Goal: Information Seeking & Learning: Learn about a topic

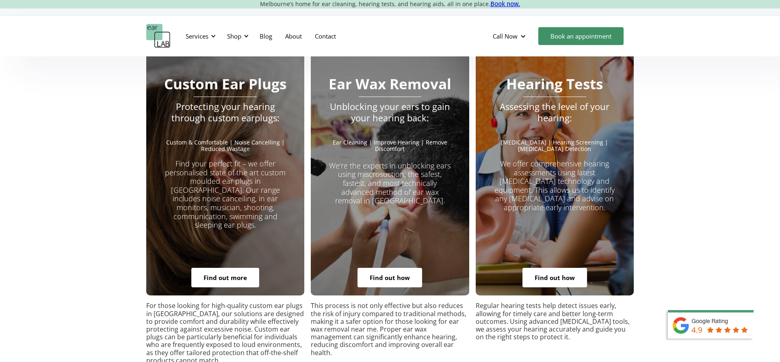
scroll to position [1466, 0]
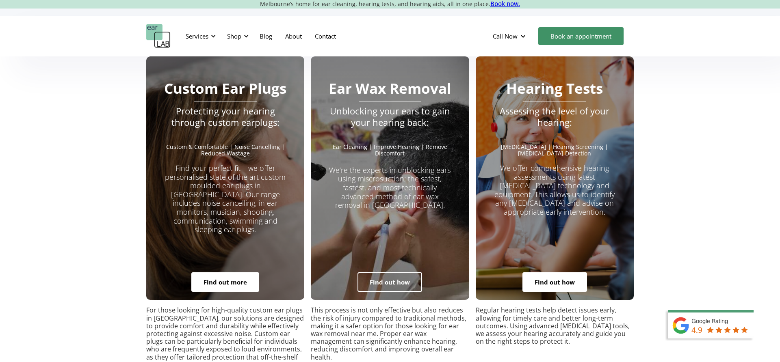
click at [394, 273] on link "Find out how" at bounding box center [390, 283] width 65 height 20
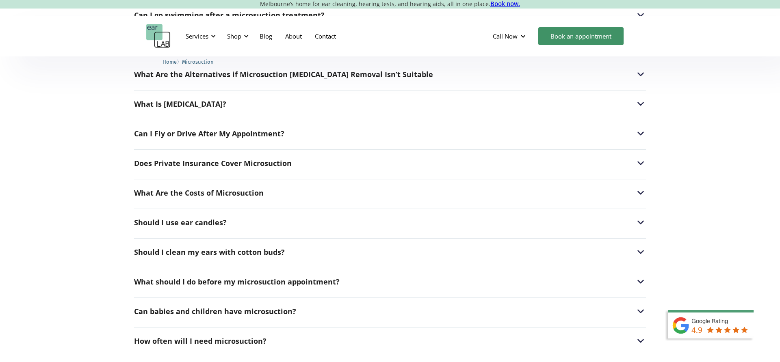
scroll to position [2064, 0]
click at [222, 158] on div "Does Private Insurance Cover Microsuction" at bounding box center [213, 162] width 158 height 8
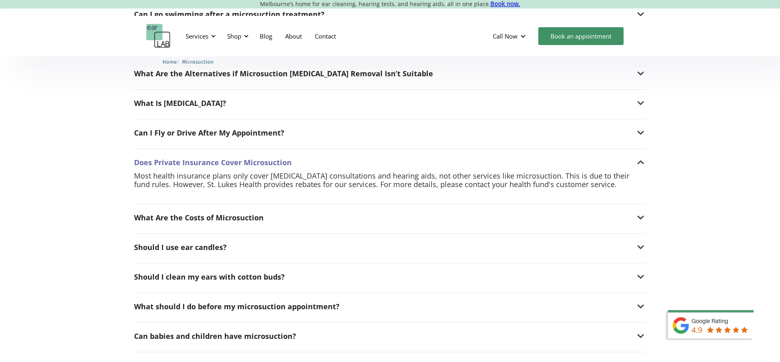
click at [223, 158] on div "Does Private Insurance Cover Microsuction" at bounding box center [213, 162] width 158 height 8
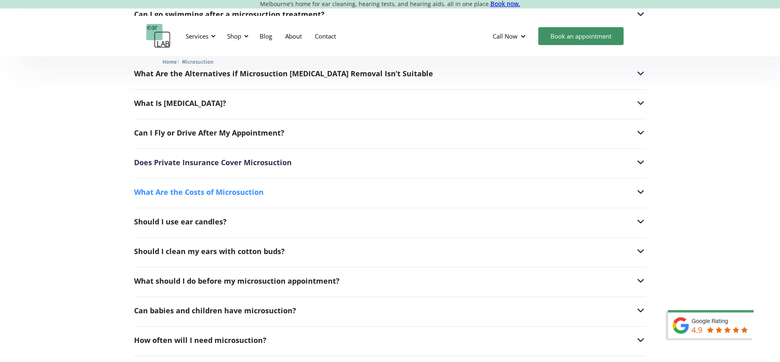
click at [148, 188] on div "What Are the Costs of Microsuction" at bounding box center [199, 192] width 130 height 8
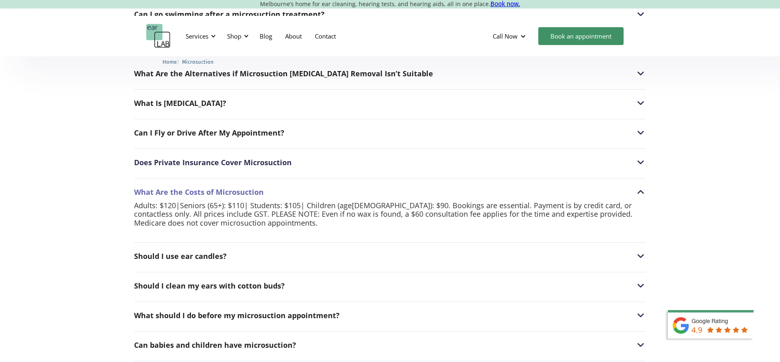
click at [148, 188] on div "What Are the Costs of Microsuction" at bounding box center [199, 192] width 130 height 8
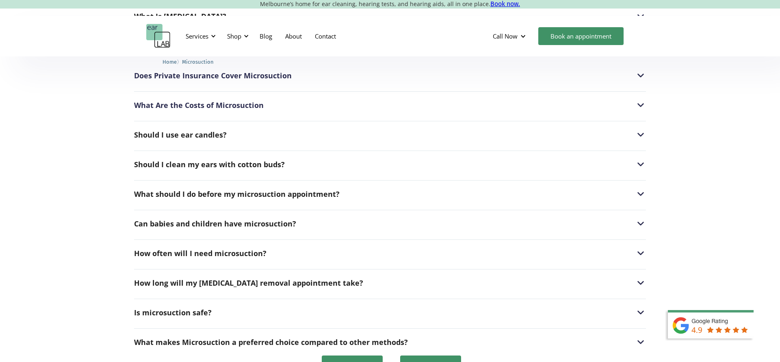
scroll to position [2153, 0]
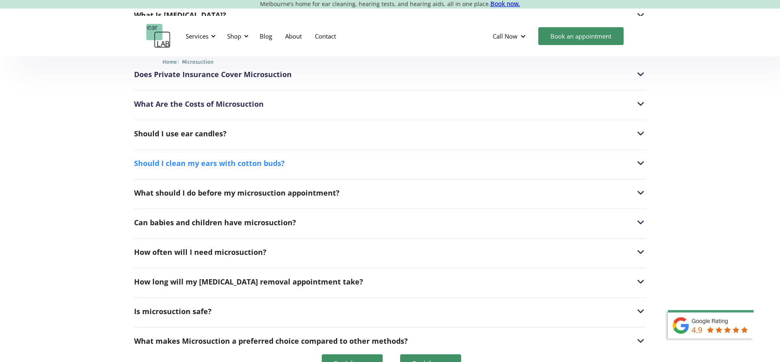
click at [156, 159] on div "Should I clean my ears with cotton buds?" at bounding box center [209, 163] width 151 height 8
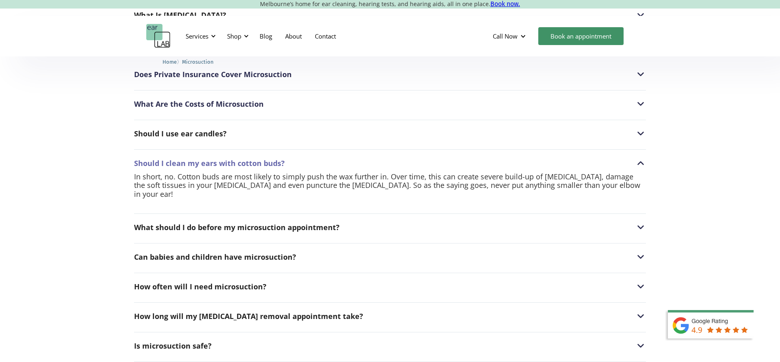
click at [155, 159] on div "Should I clean my ears with cotton buds?" at bounding box center [209, 163] width 151 height 8
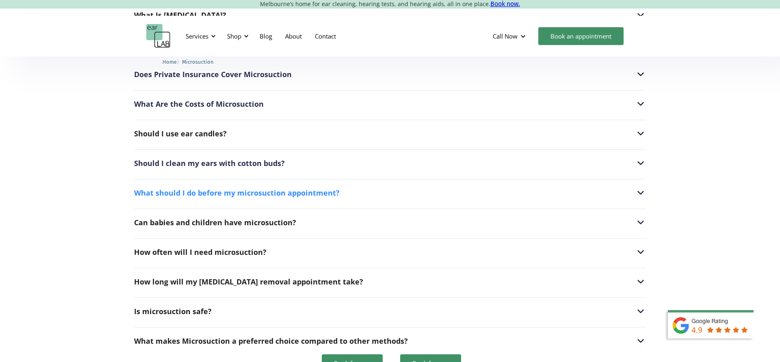
click at [139, 189] on div "What should I do before my microsuction appointment?" at bounding box center [237, 193] width 206 height 8
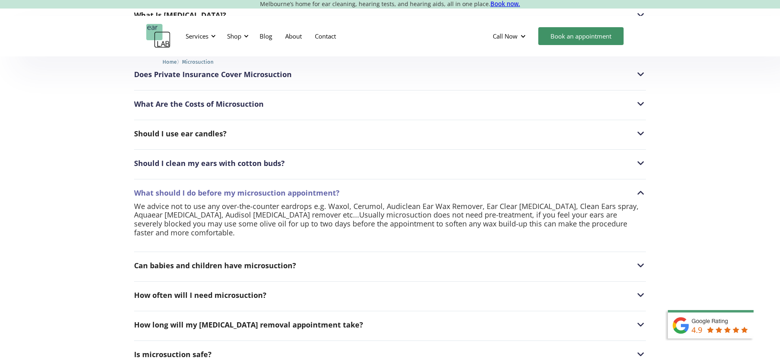
click at [140, 189] on div "What should I do before my microsuction appointment?" at bounding box center [237, 193] width 206 height 8
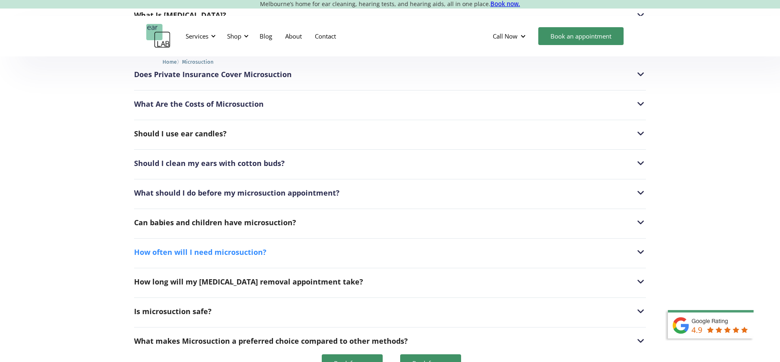
click at [147, 248] on div "How often will I need microsuction?" at bounding box center [200, 252] width 132 height 8
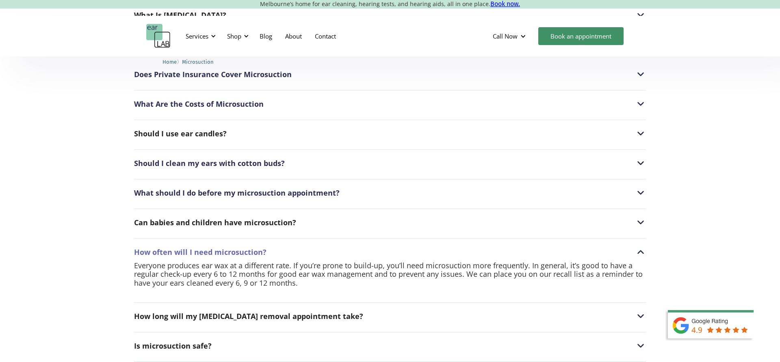
click at [147, 248] on div "How often will I need microsuction?" at bounding box center [200, 252] width 132 height 8
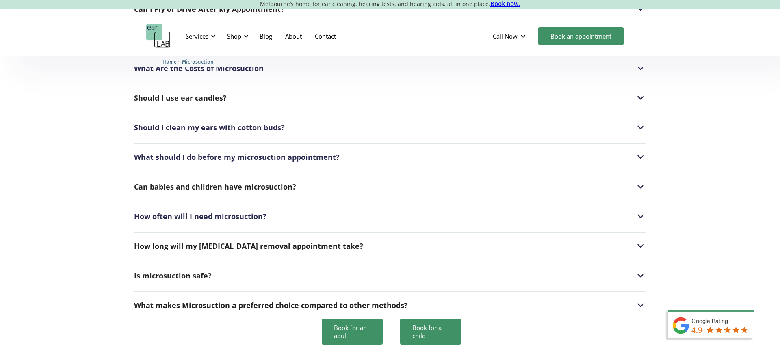
scroll to position [2189, 0]
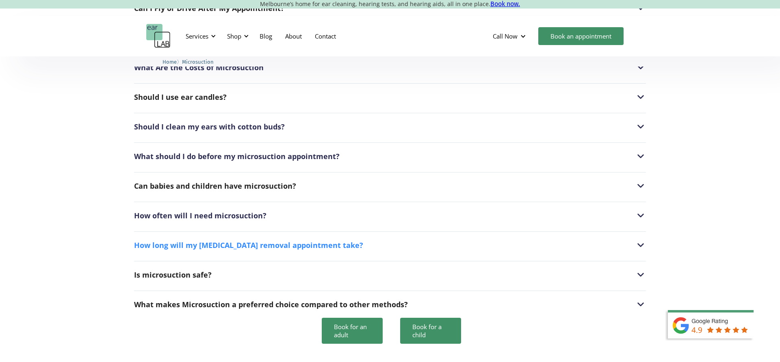
click at [152, 241] on div "How long will my earwax removal appointment take?" at bounding box center [248, 245] width 229 height 8
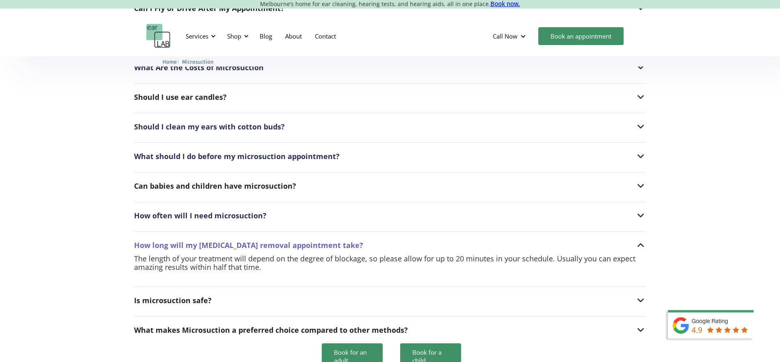
click at [152, 241] on div "How long will my earwax removal appointment take?" at bounding box center [248, 245] width 229 height 8
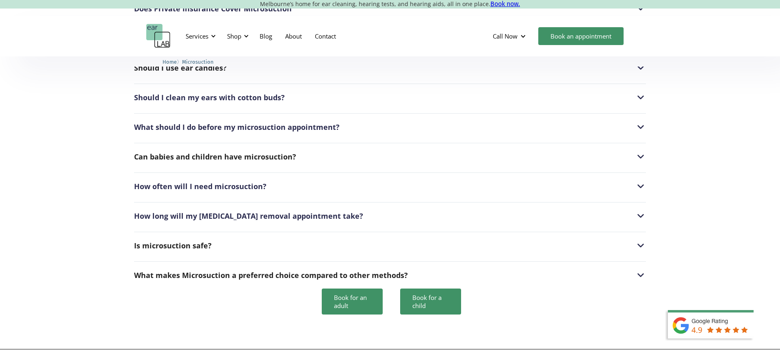
scroll to position [2222, 0]
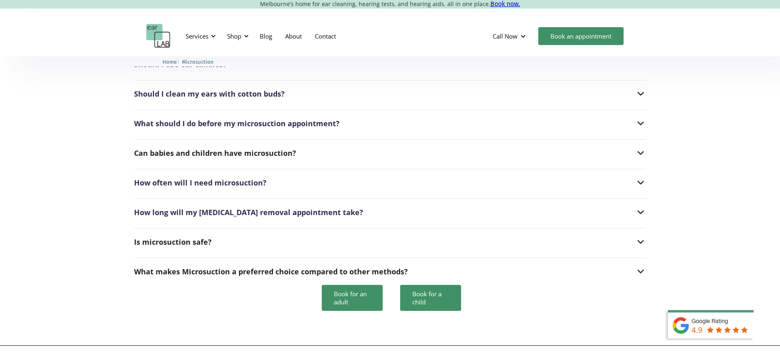
click at [152, 238] on div "Is microsuction safe?" at bounding box center [173, 242] width 78 height 8
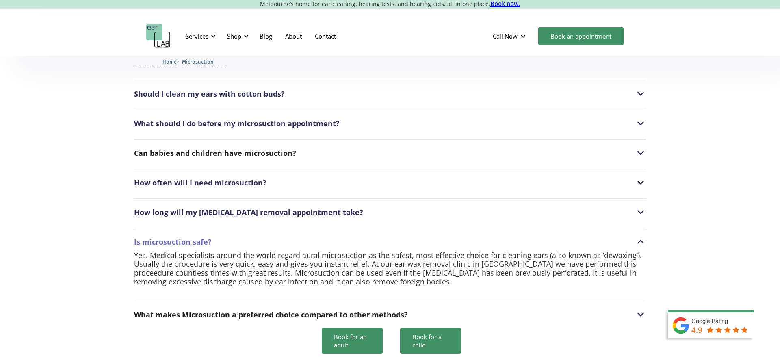
click at [152, 238] on div "Is microsuction safe?" at bounding box center [173, 242] width 78 height 8
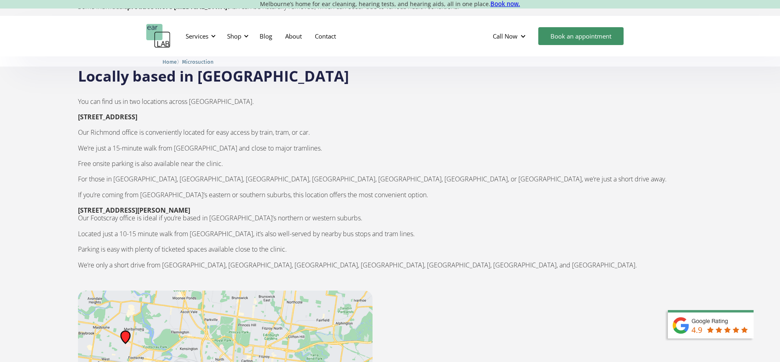
scroll to position [1143, 0]
drag, startPoint x: 82, startPoint y: 102, endPoint x: 198, endPoint y: 102, distance: 115.8
click at [198, 102] on p "You can find us in two locations across Melbourne. 132 Burnley Street, Richmond…" at bounding box center [390, 188] width 624 height 195
copy strong "132 Burnley Street, Richmond 3121"
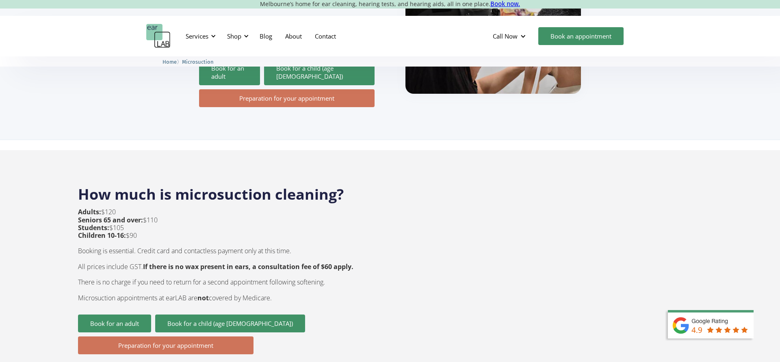
scroll to position [0, 0]
